Goal: Task Accomplishment & Management: Complete application form

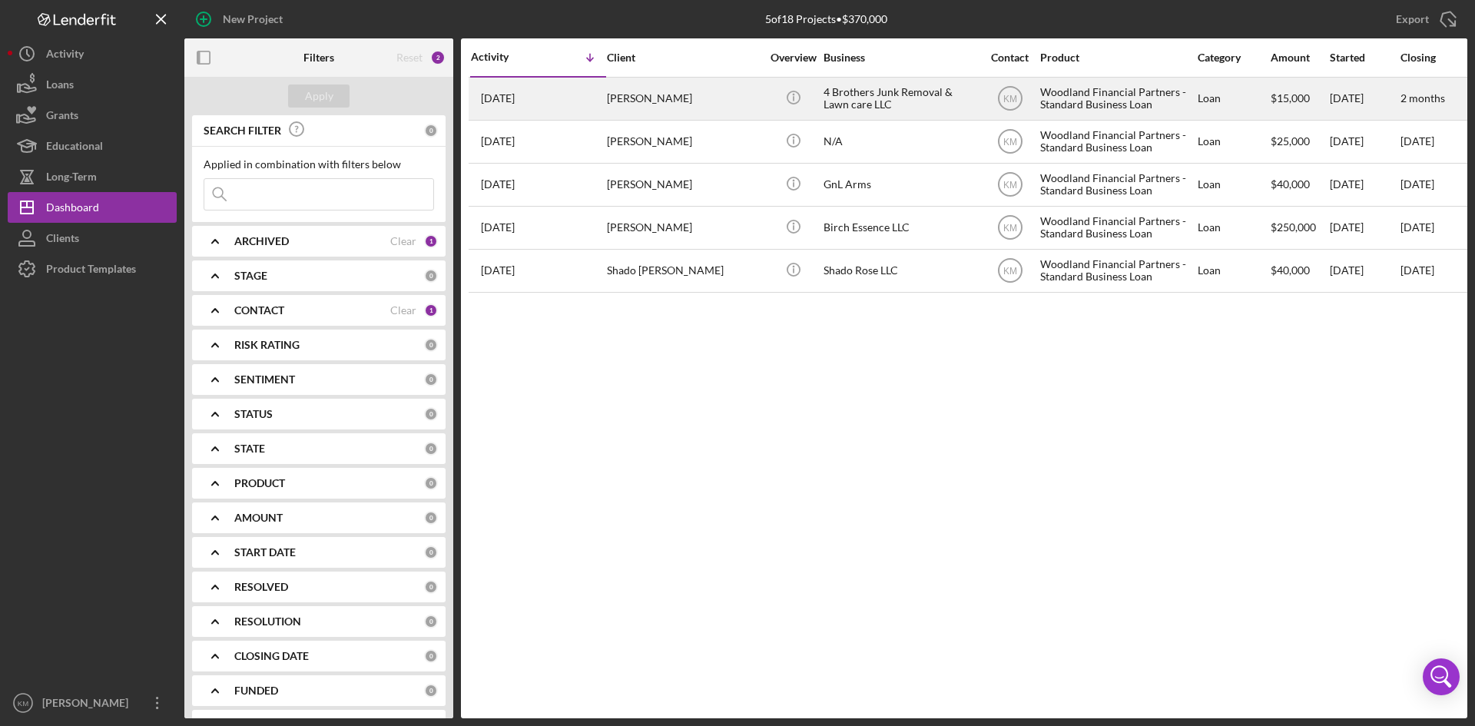
click at [693, 102] on div "[PERSON_NAME]" at bounding box center [684, 98] width 154 height 41
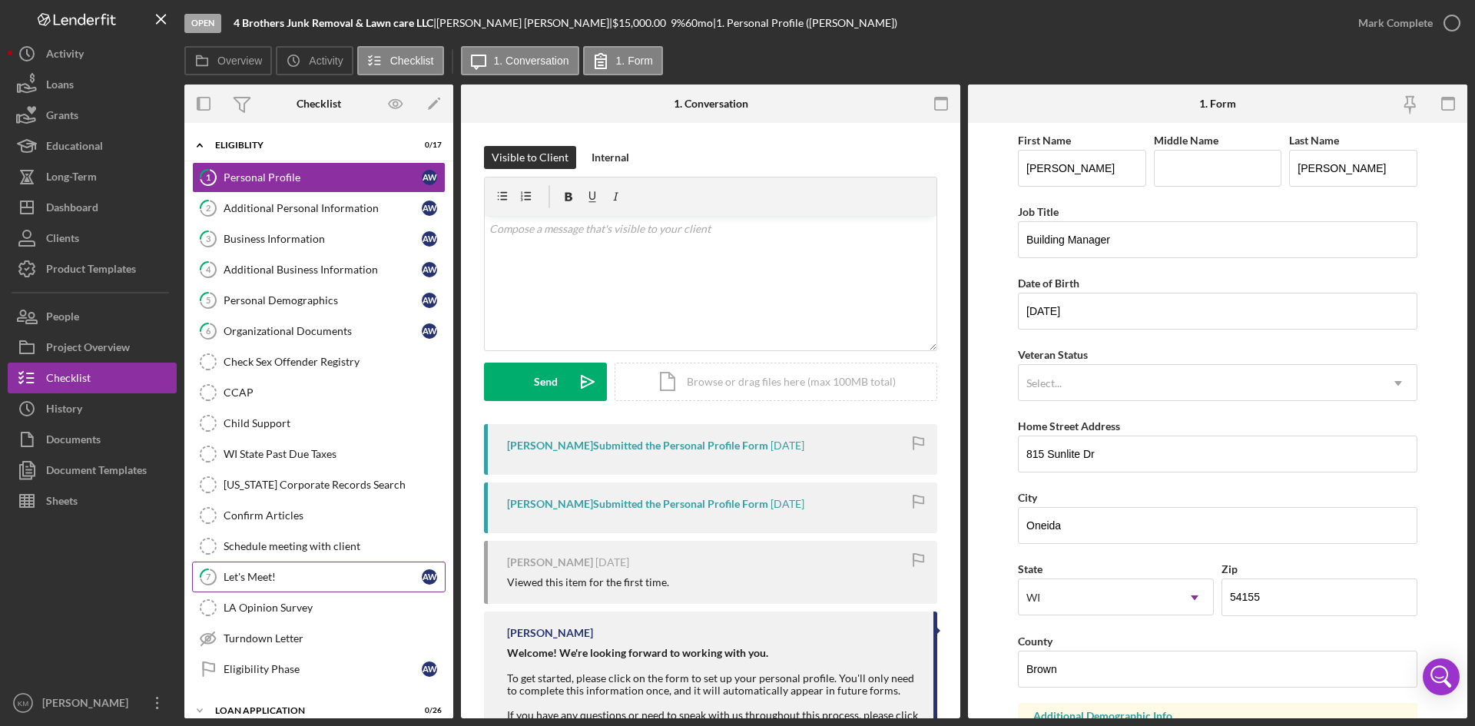
click at [313, 581] on div "Let's Meet!" at bounding box center [323, 577] width 198 height 12
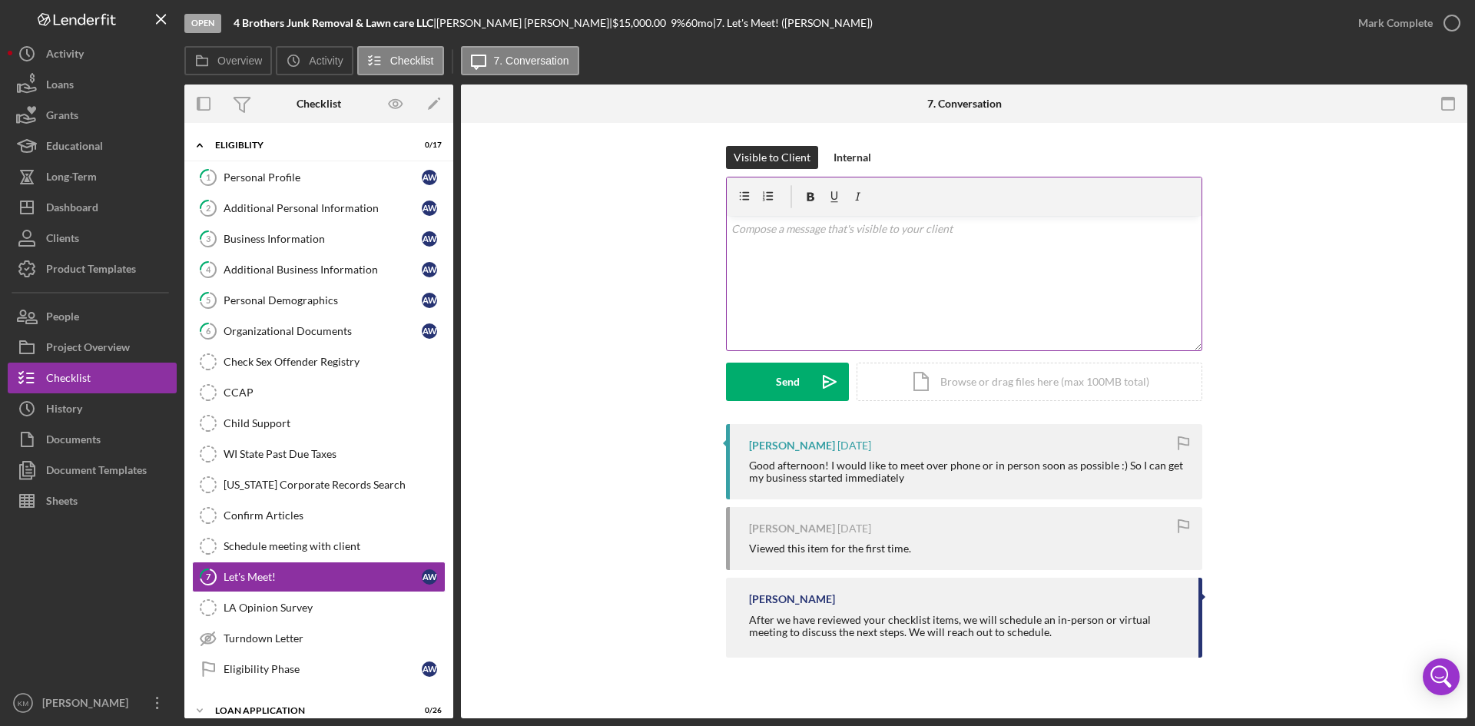
click at [855, 267] on div "v Color teal Color pink Remove color Add row above Add row below Add column bef…" at bounding box center [964, 283] width 475 height 134
click at [784, 383] on div "Send" at bounding box center [788, 382] width 24 height 38
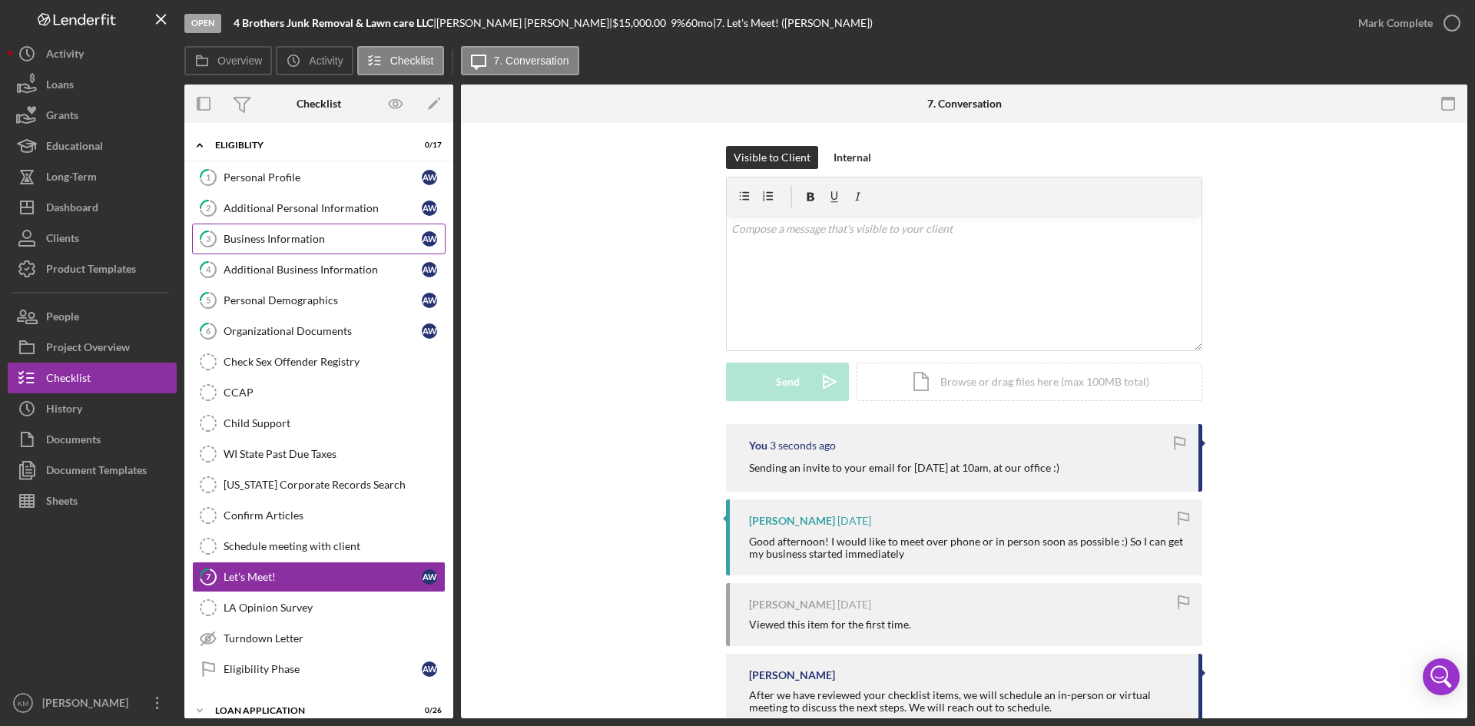
click at [327, 233] on div "Business Information" at bounding box center [323, 239] width 198 height 12
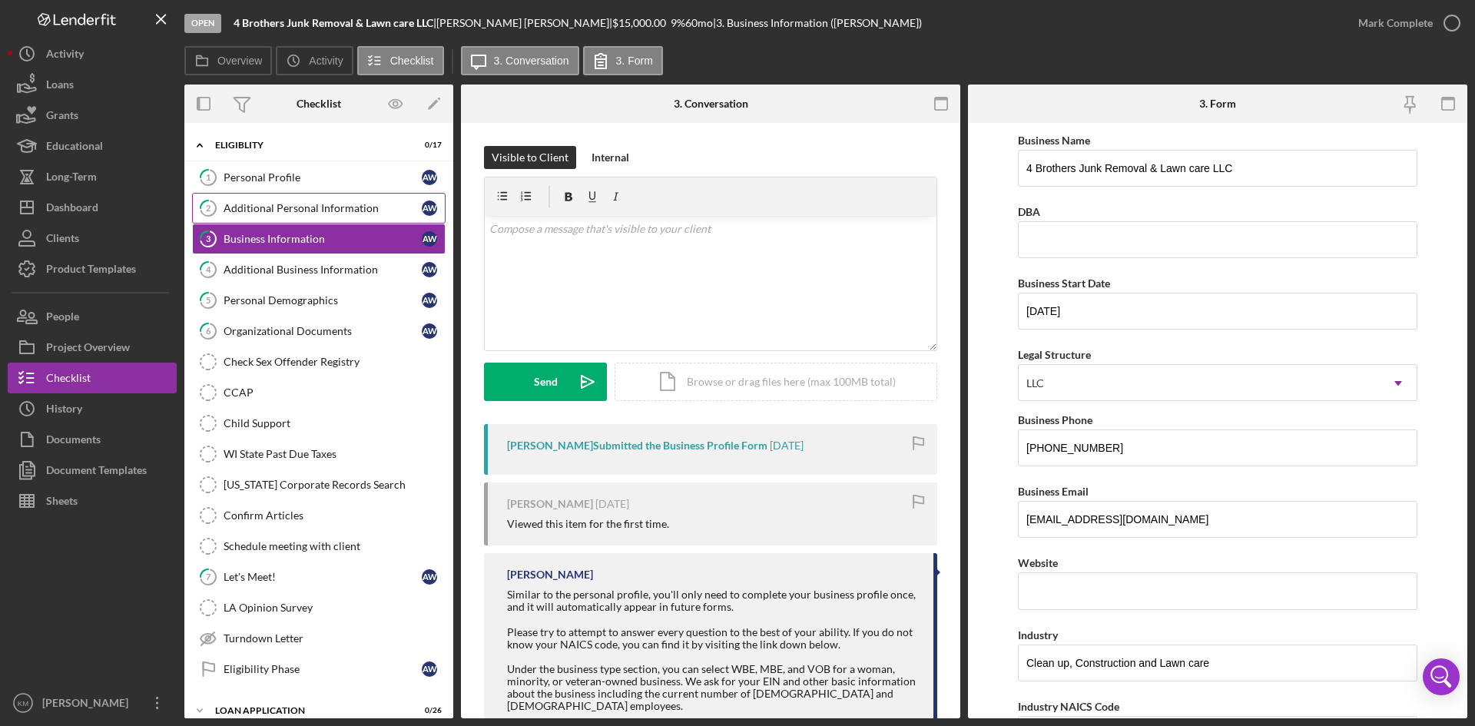
click at [319, 203] on div "Additional Personal Information" at bounding box center [323, 208] width 198 height 12
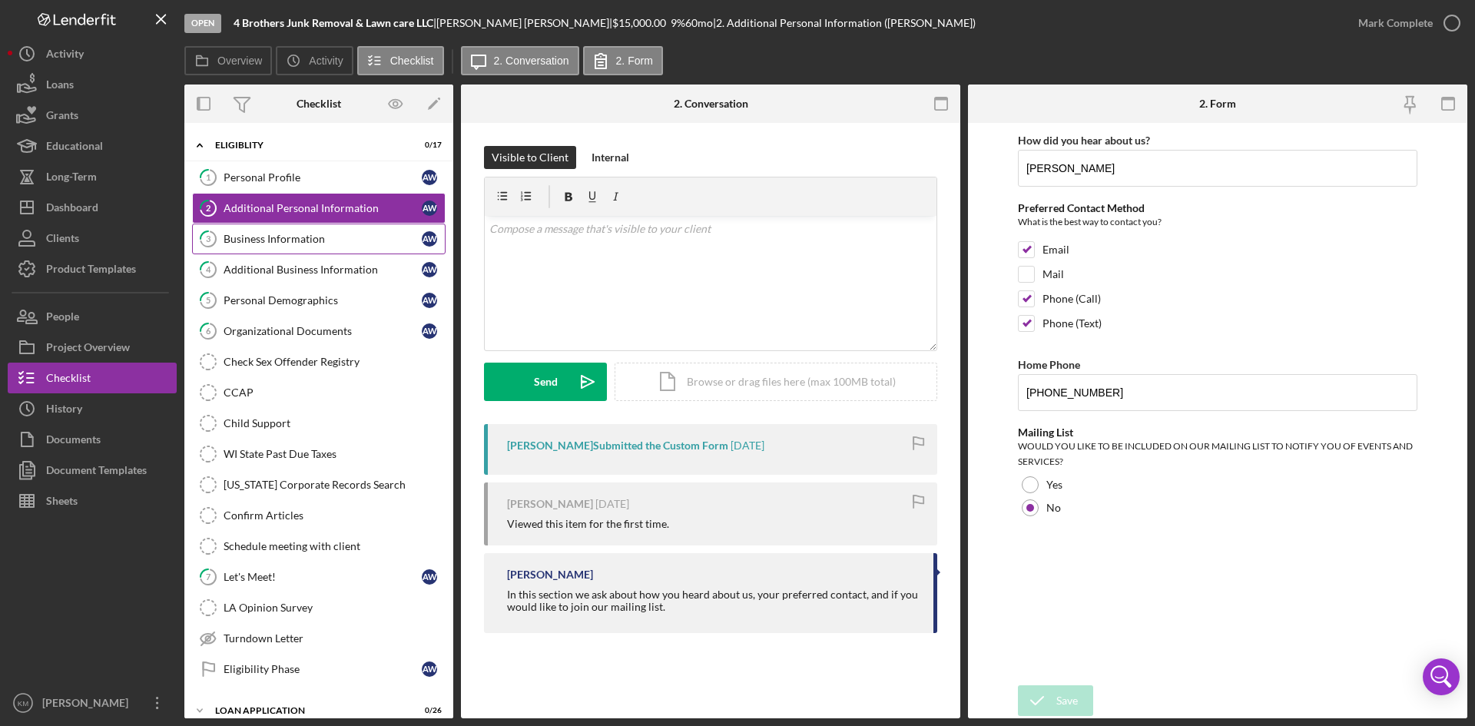
click at [316, 251] on link "3 Business Information A W" at bounding box center [319, 239] width 254 height 31
